Goal: Task Accomplishment & Management: Manage account settings

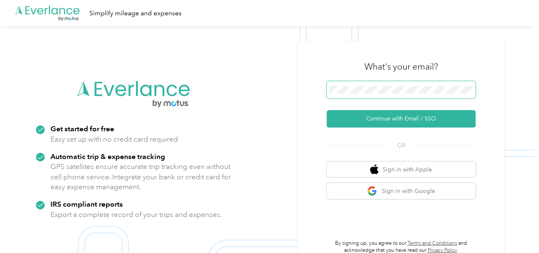
click at [366, 95] on span at bounding box center [401, 89] width 149 height 17
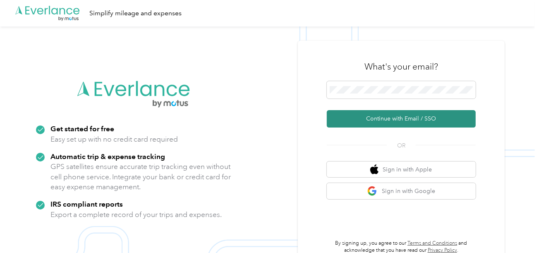
click at [373, 115] on button "Continue with Email / SSO" at bounding box center [401, 118] width 149 height 17
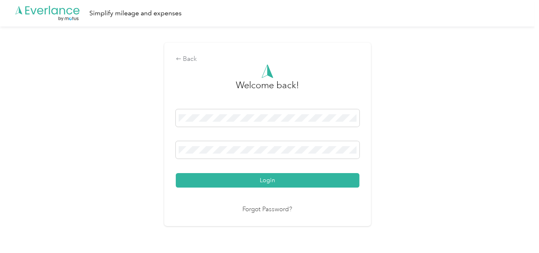
drag, startPoint x: 293, startPoint y: 178, endPoint x: 433, endPoint y: 154, distance: 142.0
click at [293, 179] on button "Login" at bounding box center [268, 180] width 184 height 14
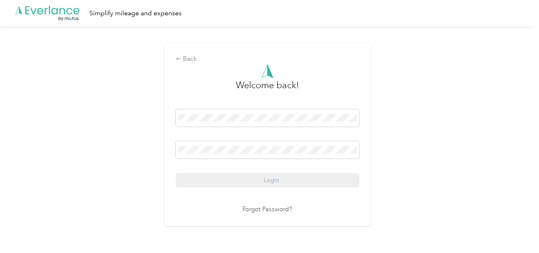
click at [433, 154] on div "Back Welcome back! Login Forgot Password?" at bounding box center [267, 137] width 535 height 223
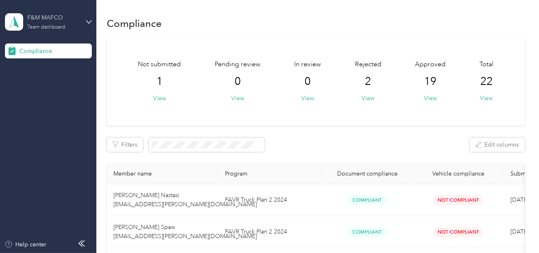
drag, startPoint x: 52, startPoint y: 17, endPoint x: 60, endPoint y: 26, distance: 12.4
click at [54, 18] on div "F&M MAFCO" at bounding box center [53, 17] width 52 height 9
click at [45, 95] on div "You’re signed in as [EMAIL_ADDRESS][DOMAIN_NAME] Team dashboard Log out" at bounding box center [92, 67] width 174 height 66
click at [51, 25] on div "Team dashboard" at bounding box center [46, 27] width 38 height 5
click at [39, 86] on div "Log out" at bounding box center [28, 86] width 32 height 9
